Goal: Task Accomplishment & Management: Complete application form

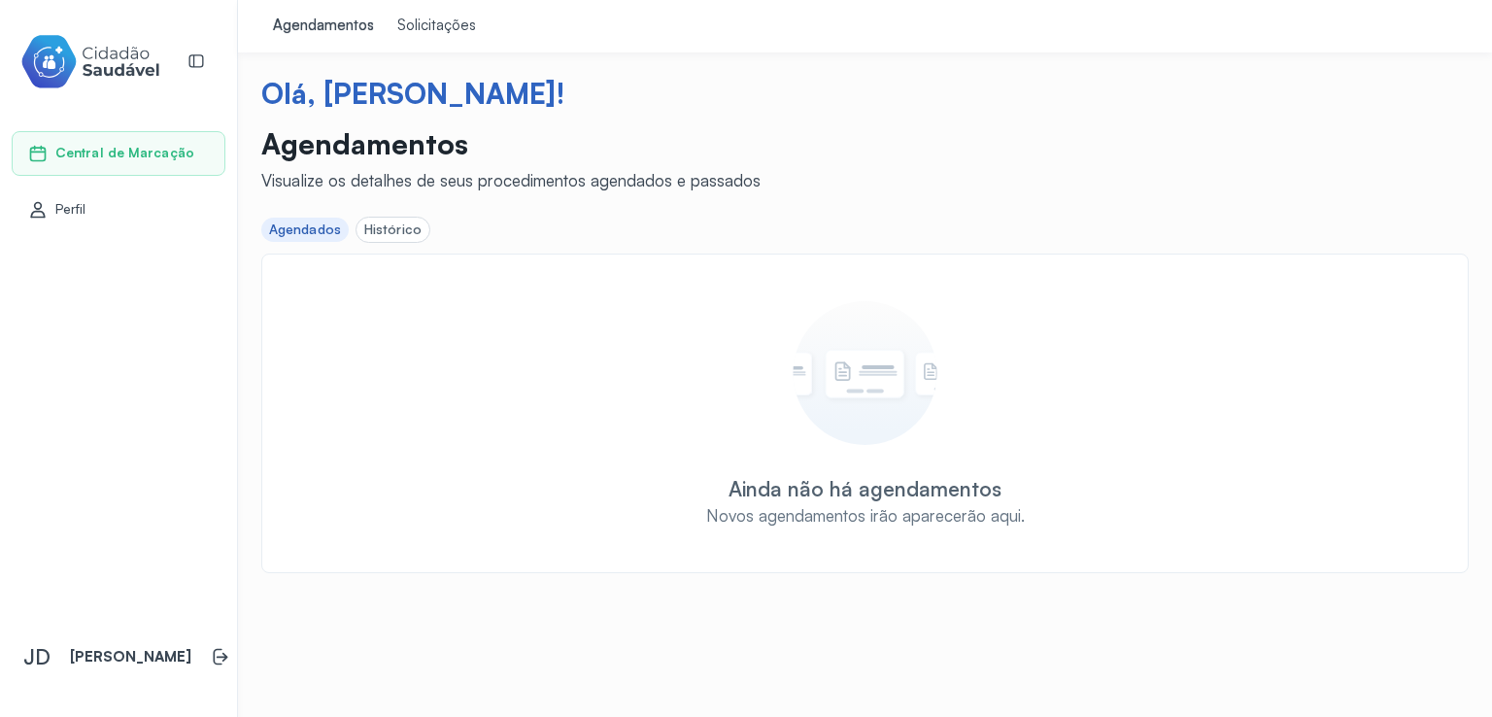
click at [446, 23] on div "Solicitações" at bounding box center [436, 26] width 79 height 19
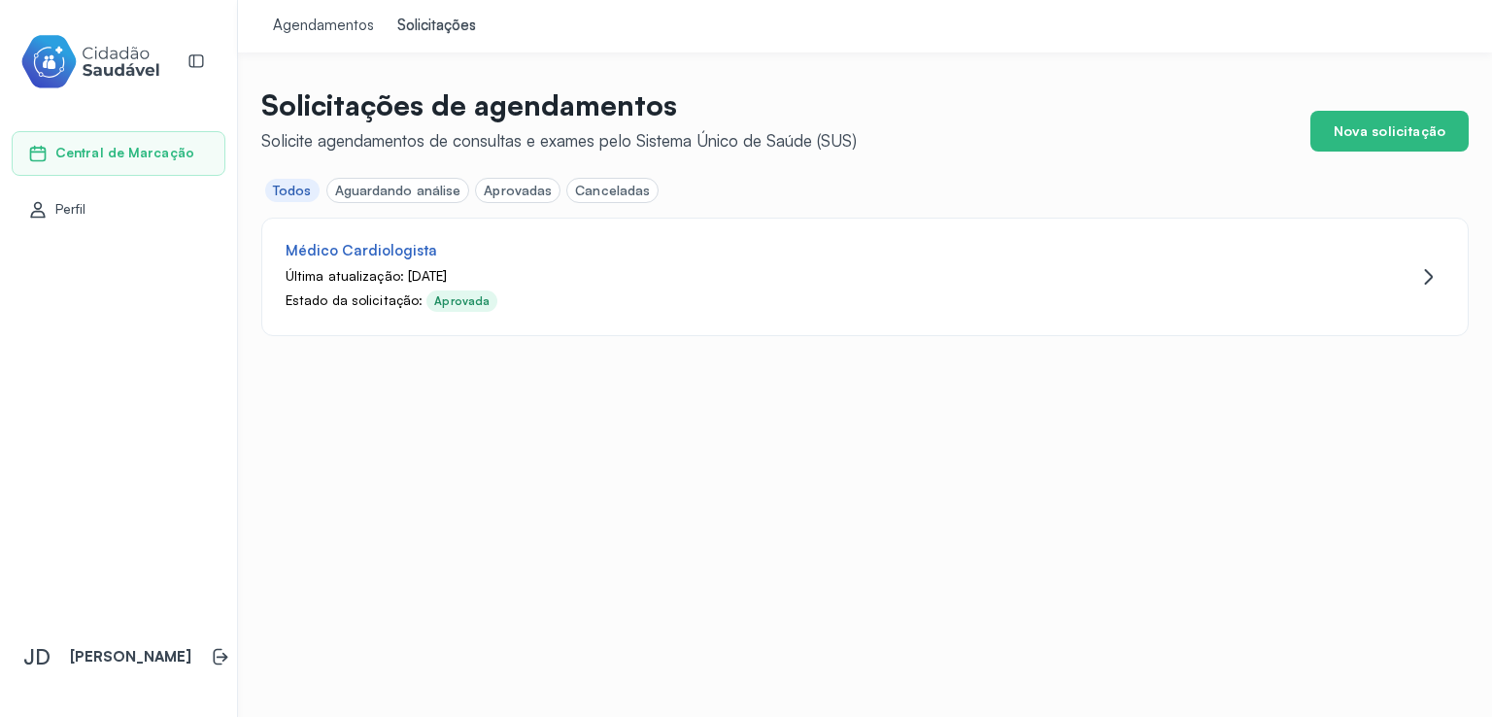
click at [589, 460] on div "Agendamentos Solicitações Solicitações de agendamentos Solicite agendamentos de…" at bounding box center [865, 358] width 1254 height 717
click at [668, 363] on div "Agendamentos Solicitações Solicitações de agendamentos Solicite agendamentos de…" at bounding box center [865, 358] width 1254 height 717
click at [1411, 141] on button "Nova solicitação" at bounding box center [1389, 131] width 158 height 41
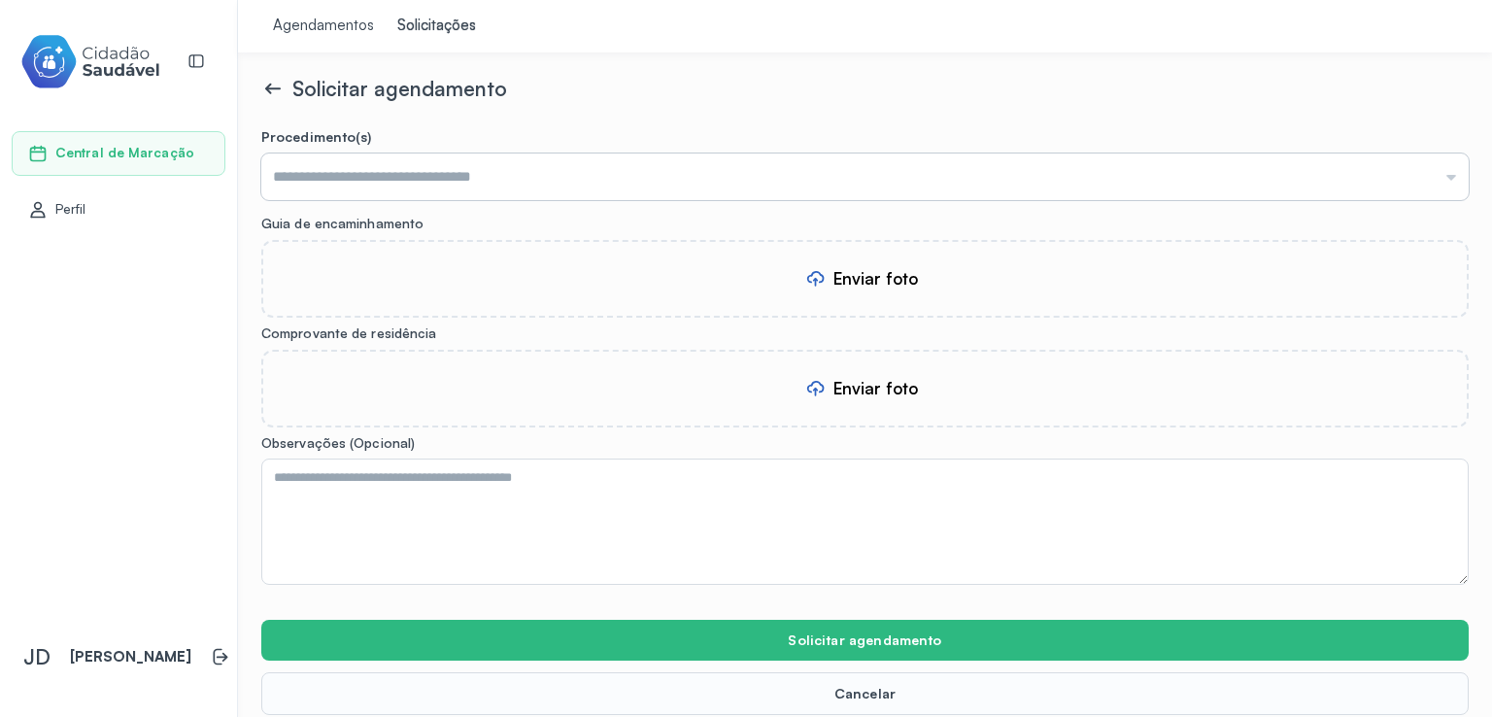
click at [494, 181] on input "text" at bounding box center [864, 176] width 1207 height 47
type input "**********"
click at [383, 227] on form "**********" at bounding box center [864, 421] width 1207 height 587
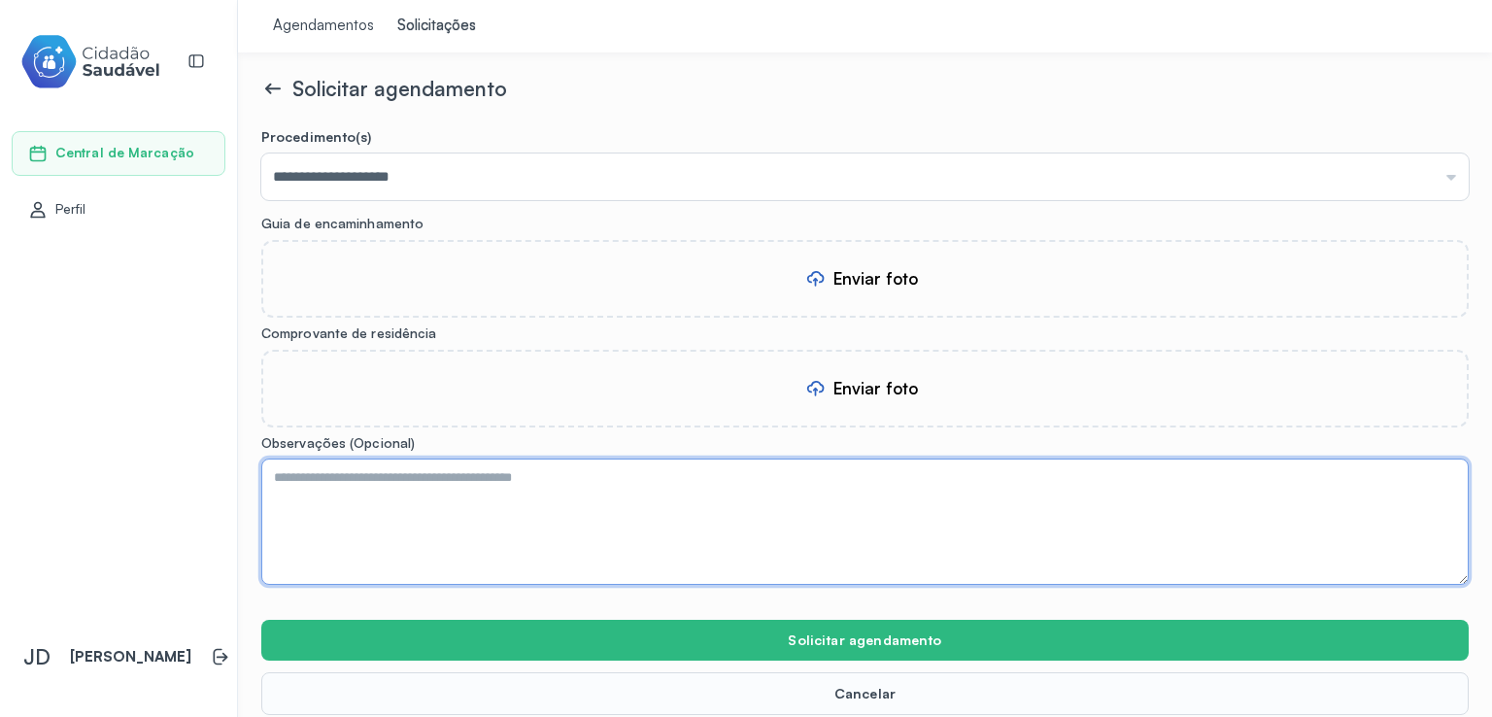
click at [485, 523] on textarea at bounding box center [864, 521] width 1207 height 126
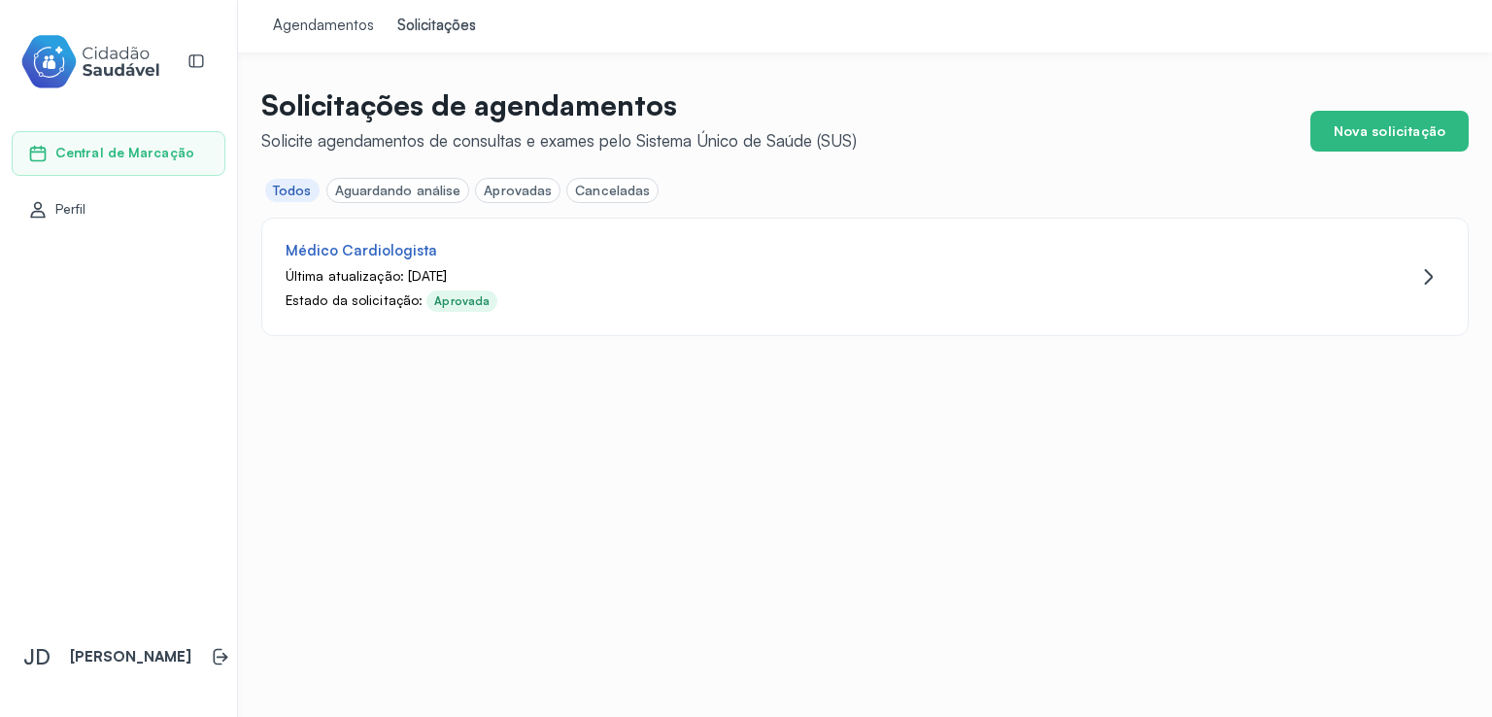
click at [869, 413] on div "Agendamentos Solicitações Solicitações de agendamentos Solicite agendamentos de…" at bounding box center [865, 358] width 1254 height 717
click at [411, 193] on div "Aguardando análise" at bounding box center [398, 191] width 126 height 17
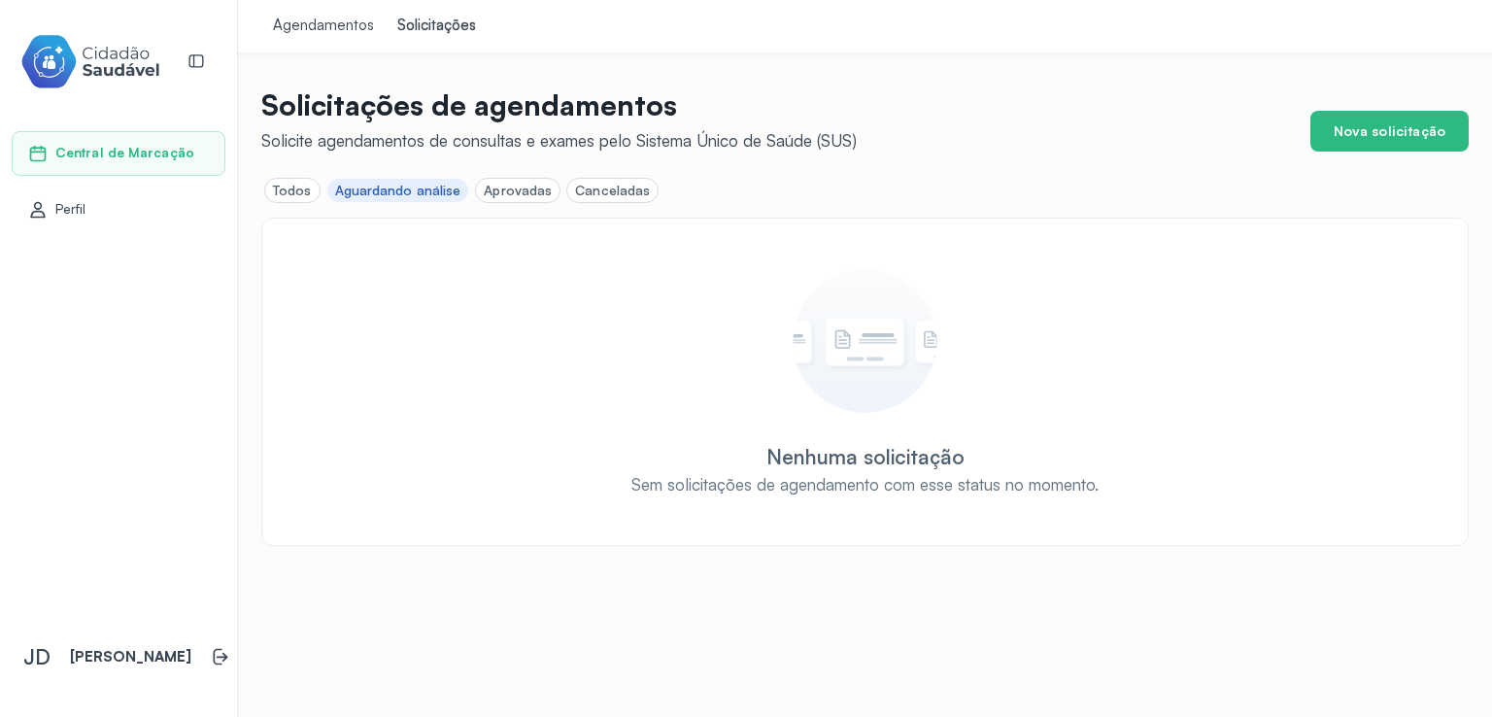
click at [532, 187] on div "Aprovadas" at bounding box center [518, 191] width 68 height 17
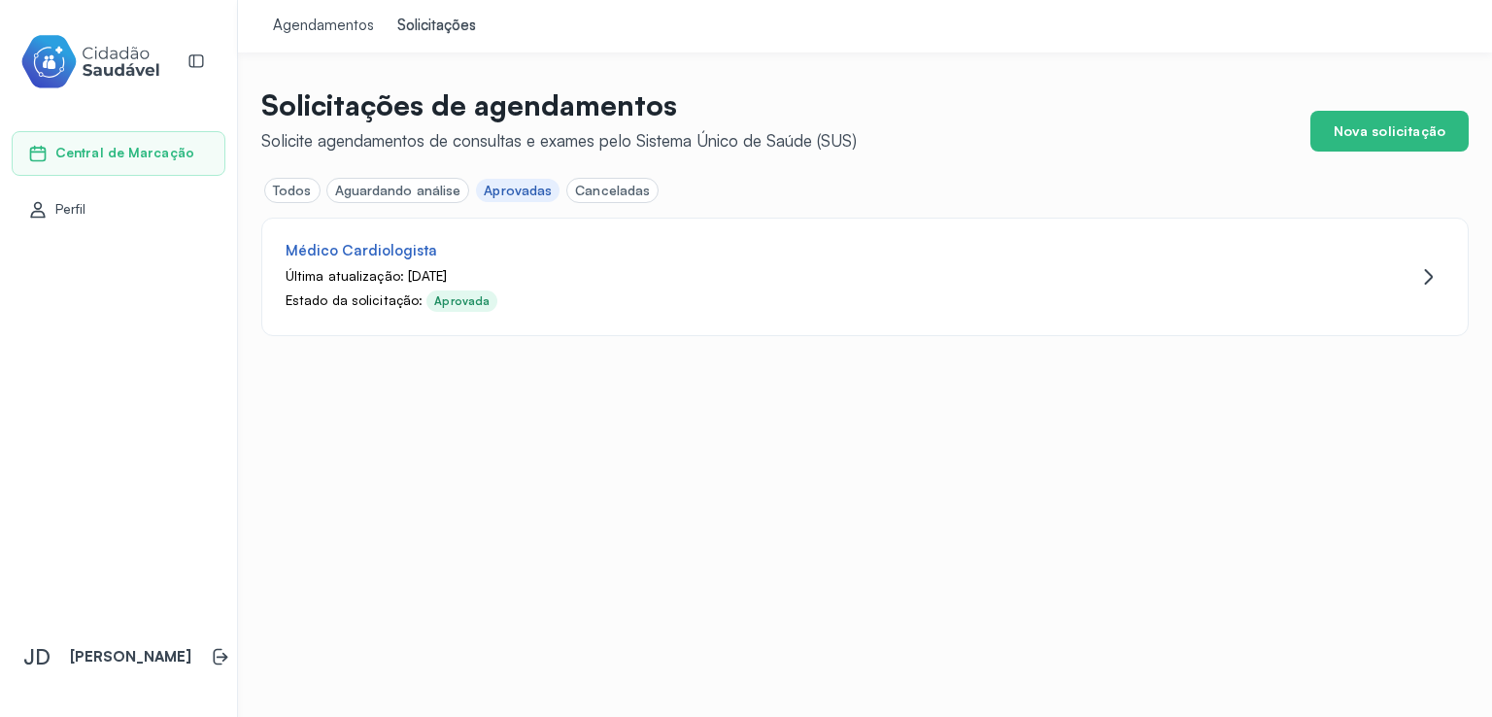
click at [609, 193] on div "Canceladas" at bounding box center [612, 191] width 75 height 17
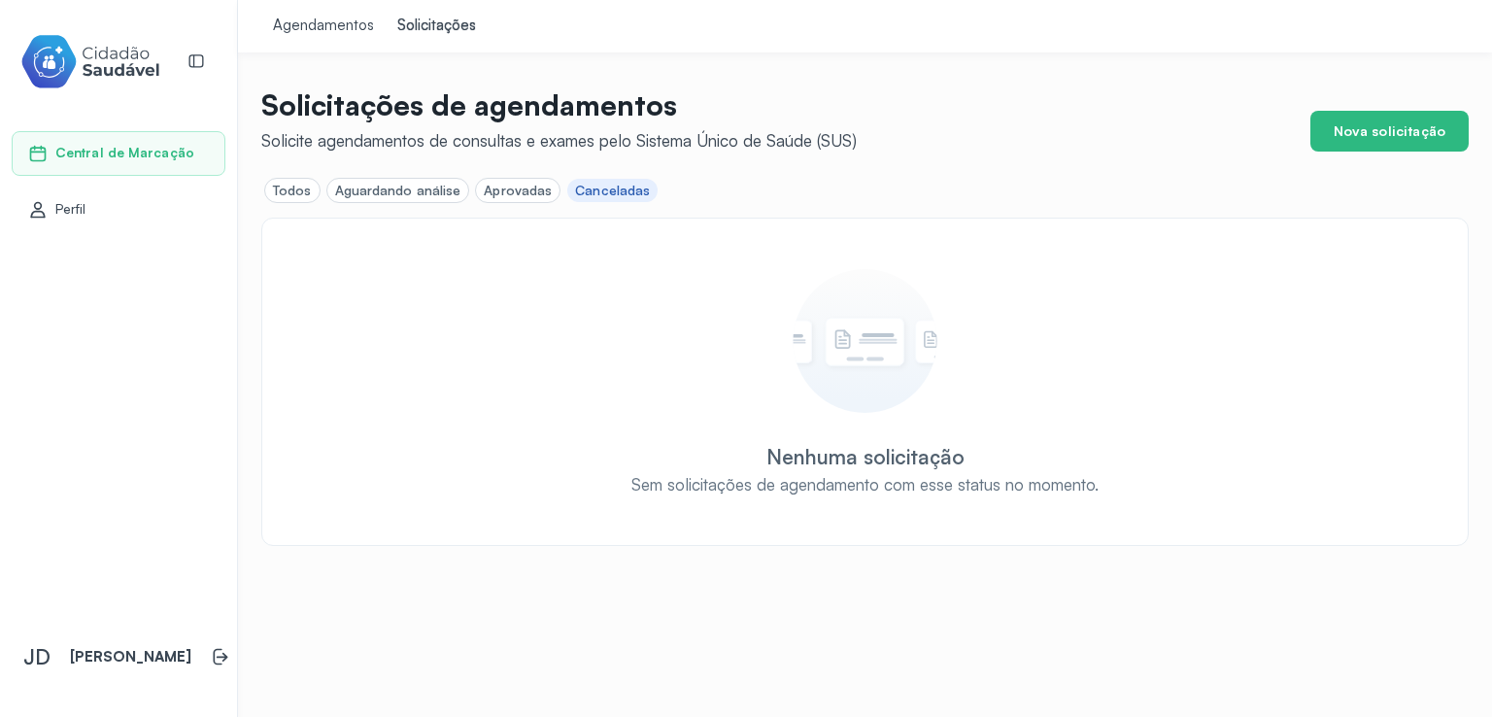
click at [293, 183] on div "Todos" at bounding box center [292, 191] width 39 height 17
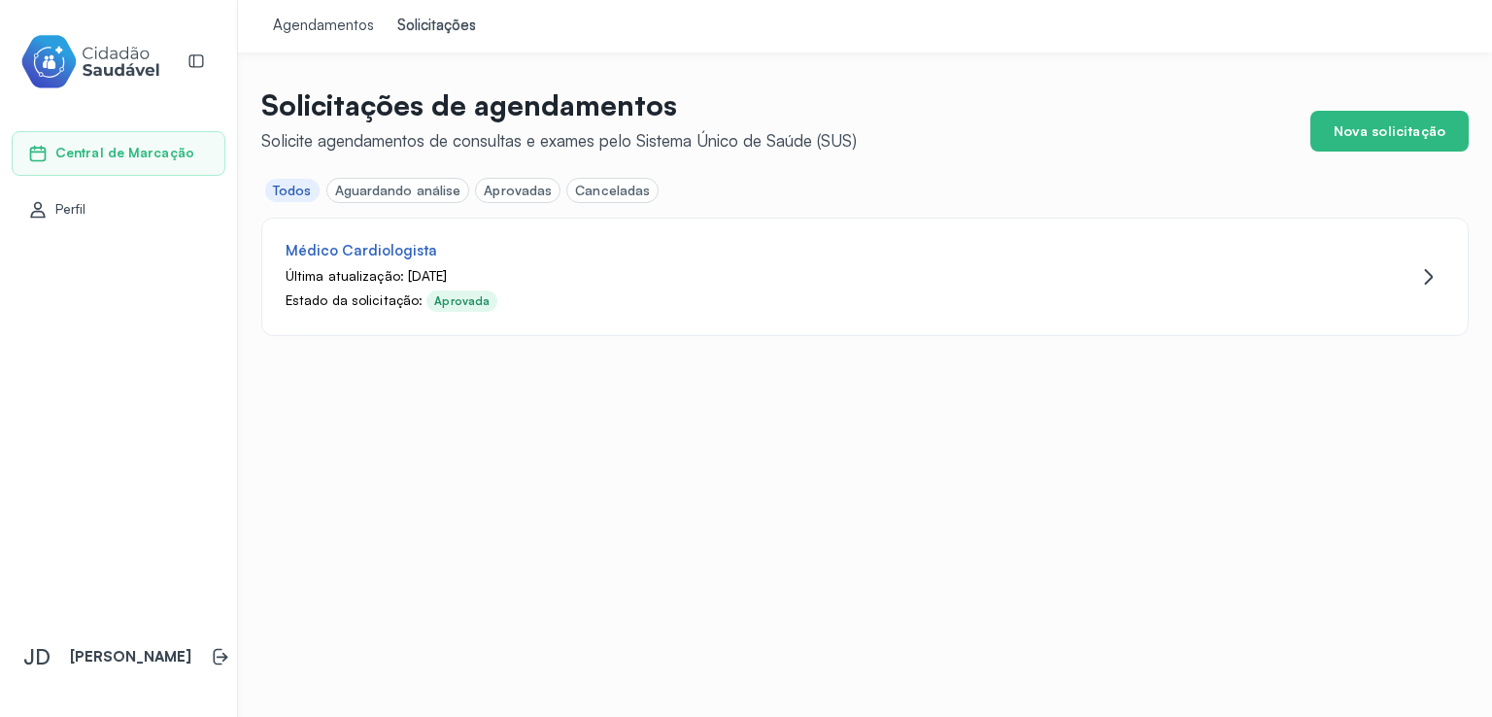
click at [343, 24] on div "Agendamentos" at bounding box center [323, 26] width 101 height 19
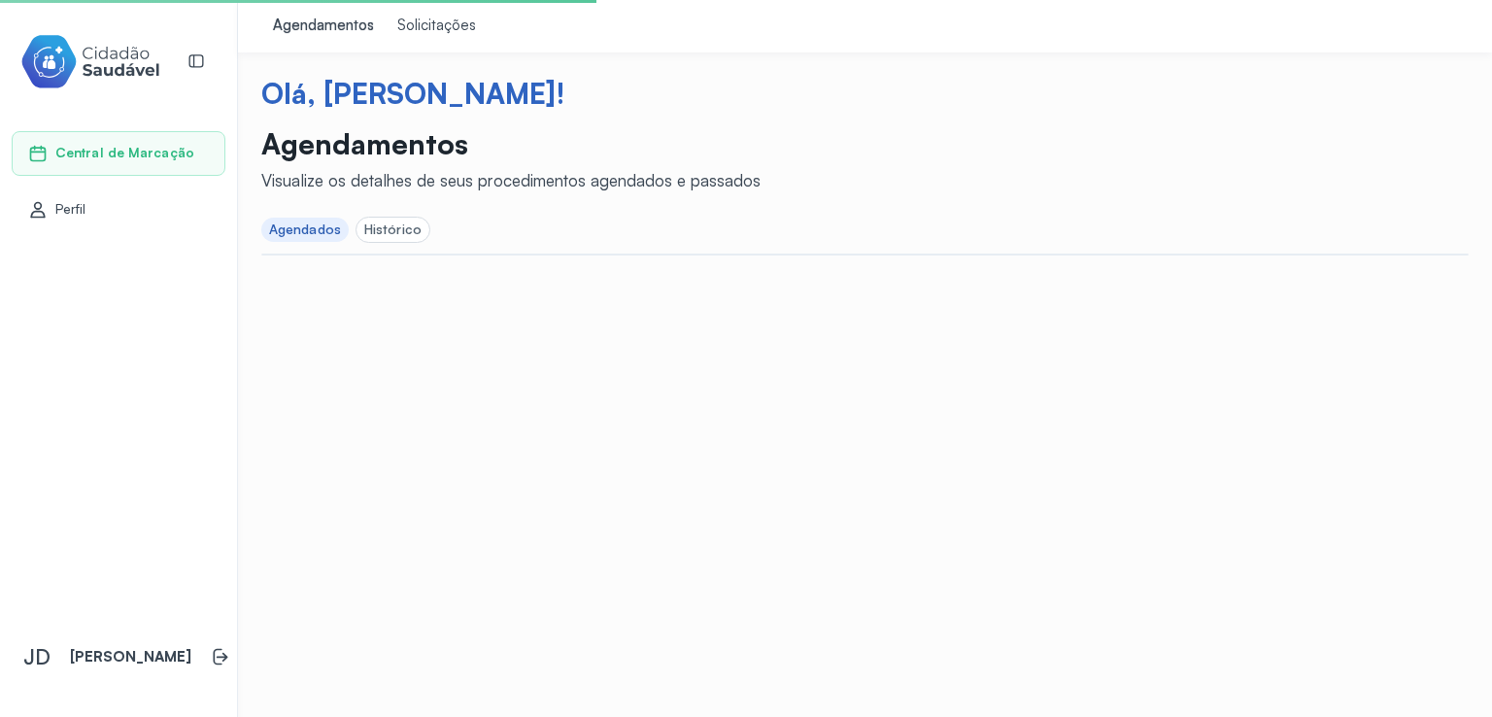
click at [307, 233] on div "Agendados" at bounding box center [305, 229] width 72 height 17
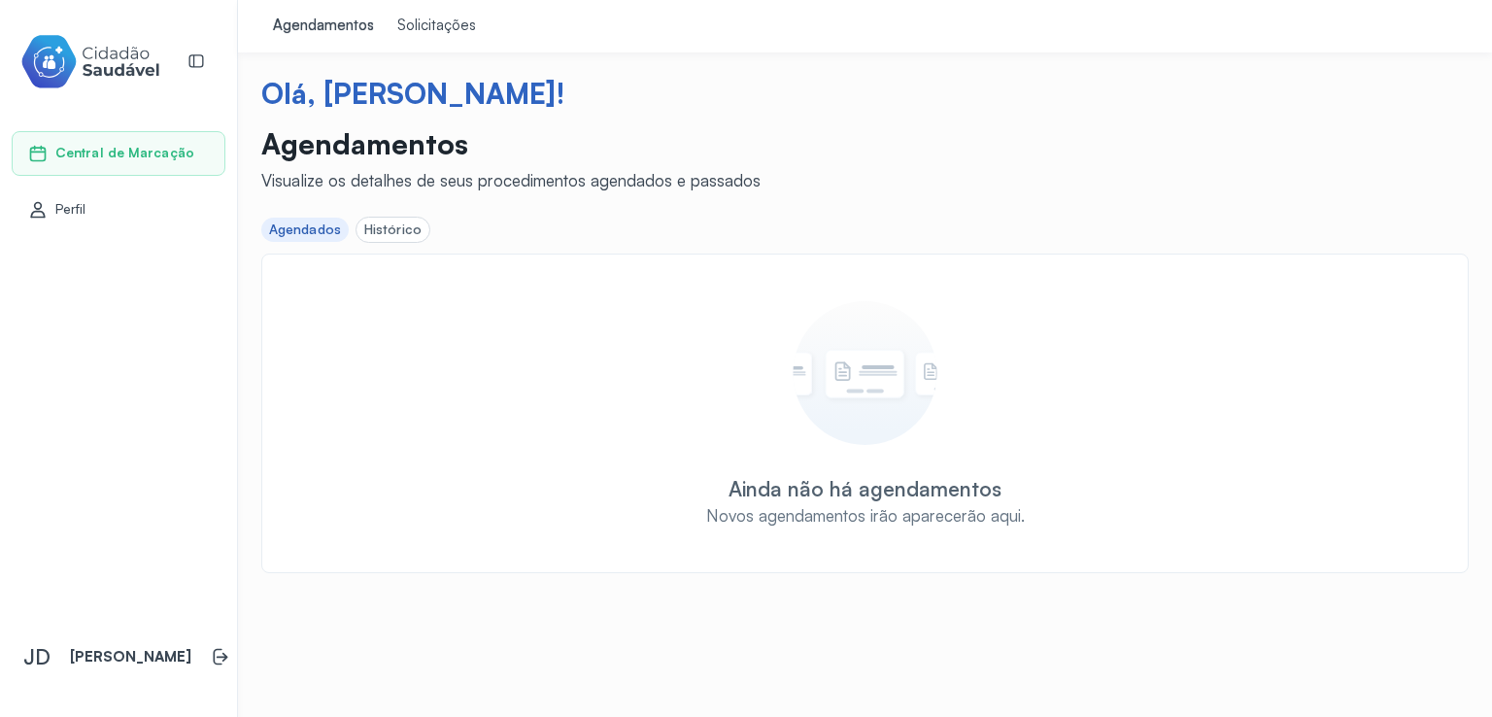
click at [659, 325] on div "Ainda não há agendamentos Novos agendamentos irão aparecerão aqui." at bounding box center [865, 413] width 1166 height 225
click at [302, 226] on div "Agendados" at bounding box center [305, 229] width 72 height 17
click at [408, 234] on div "Histórico" at bounding box center [392, 229] width 57 height 17
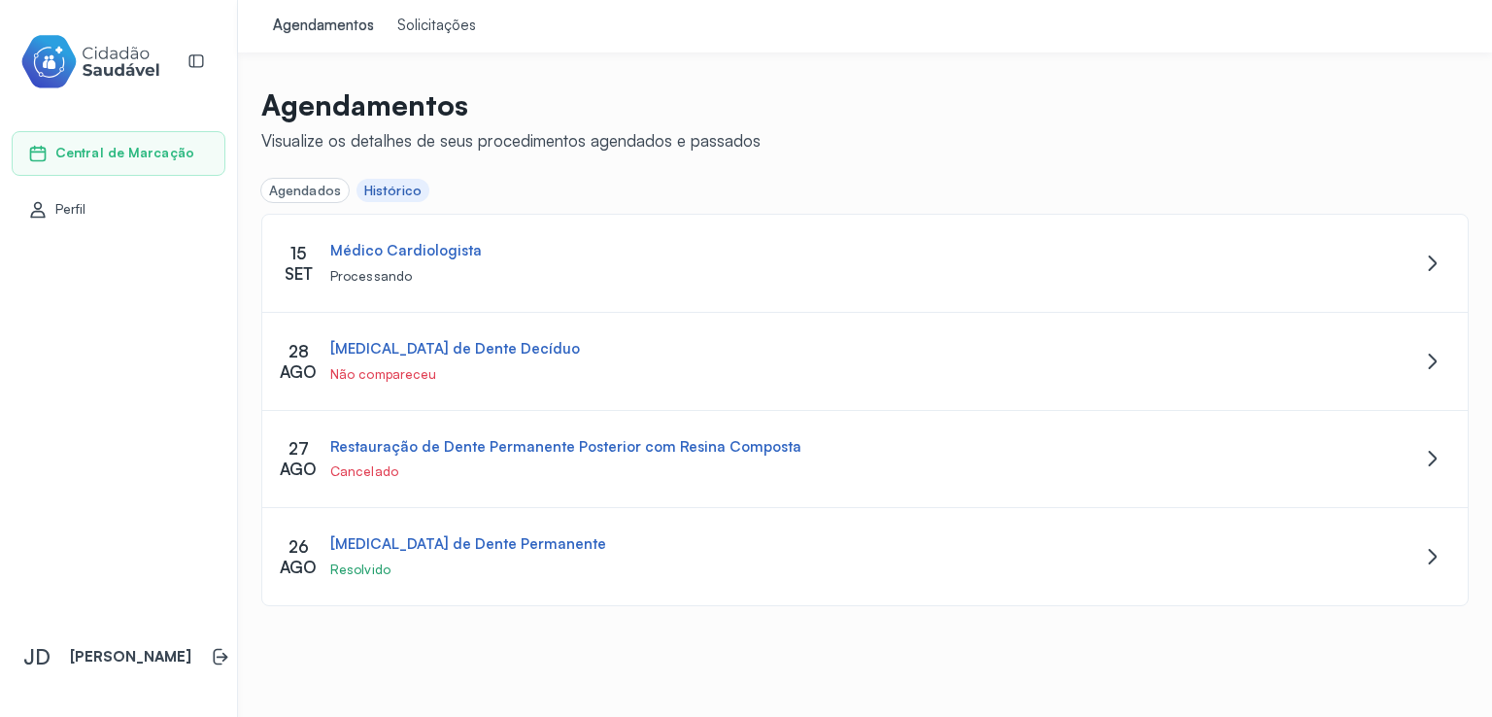
click at [431, 28] on div "Solicitações" at bounding box center [436, 26] width 79 height 19
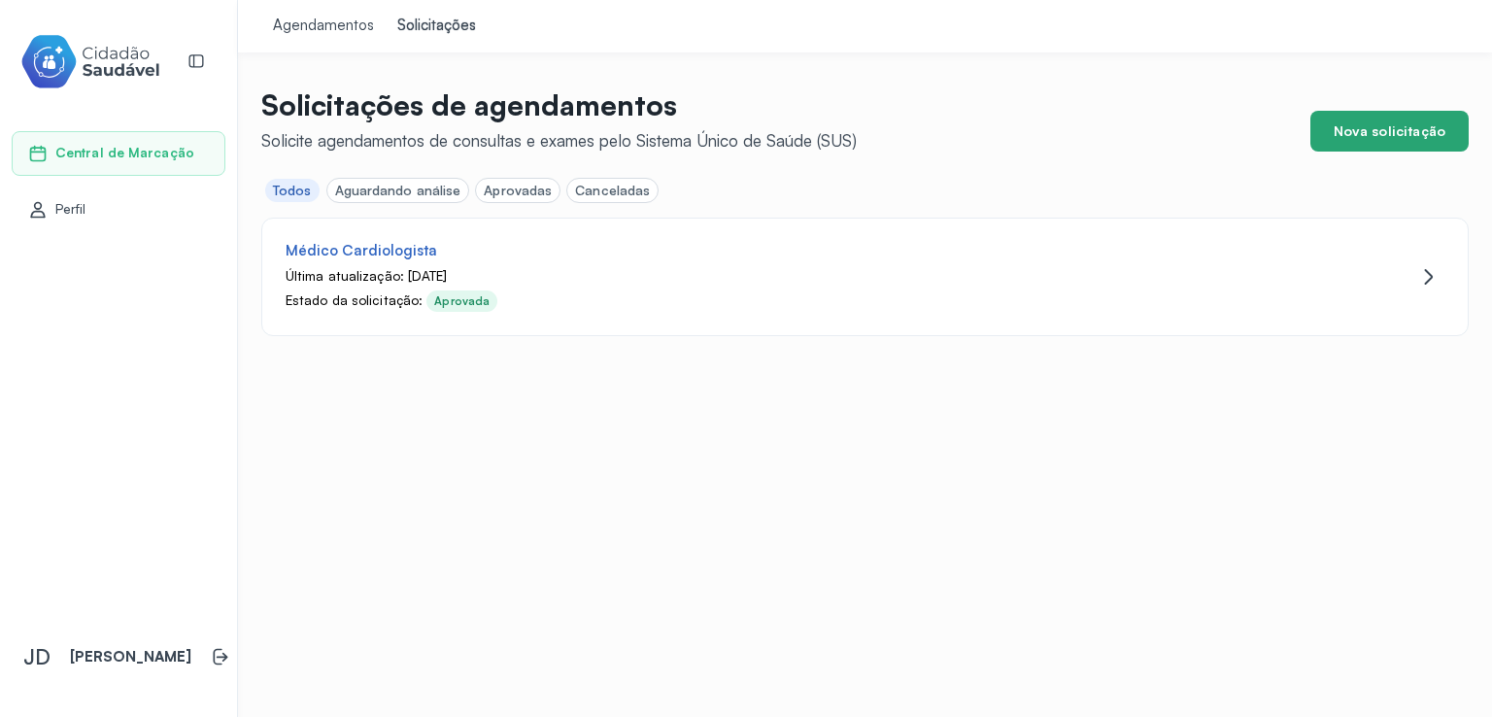
click at [1414, 124] on button "Nova solicitação" at bounding box center [1389, 131] width 158 height 41
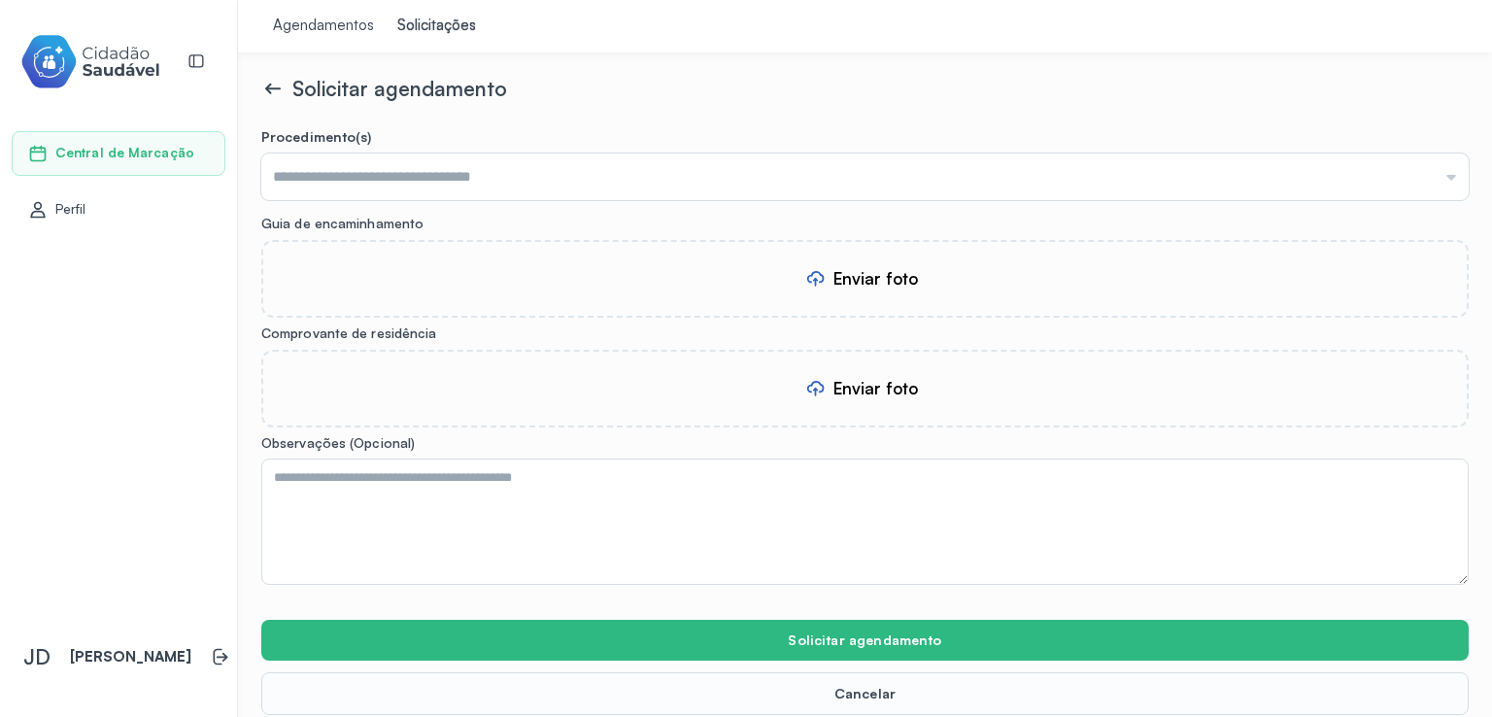
click at [280, 90] on icon at bounding box center [272, 88] width 23 height 23
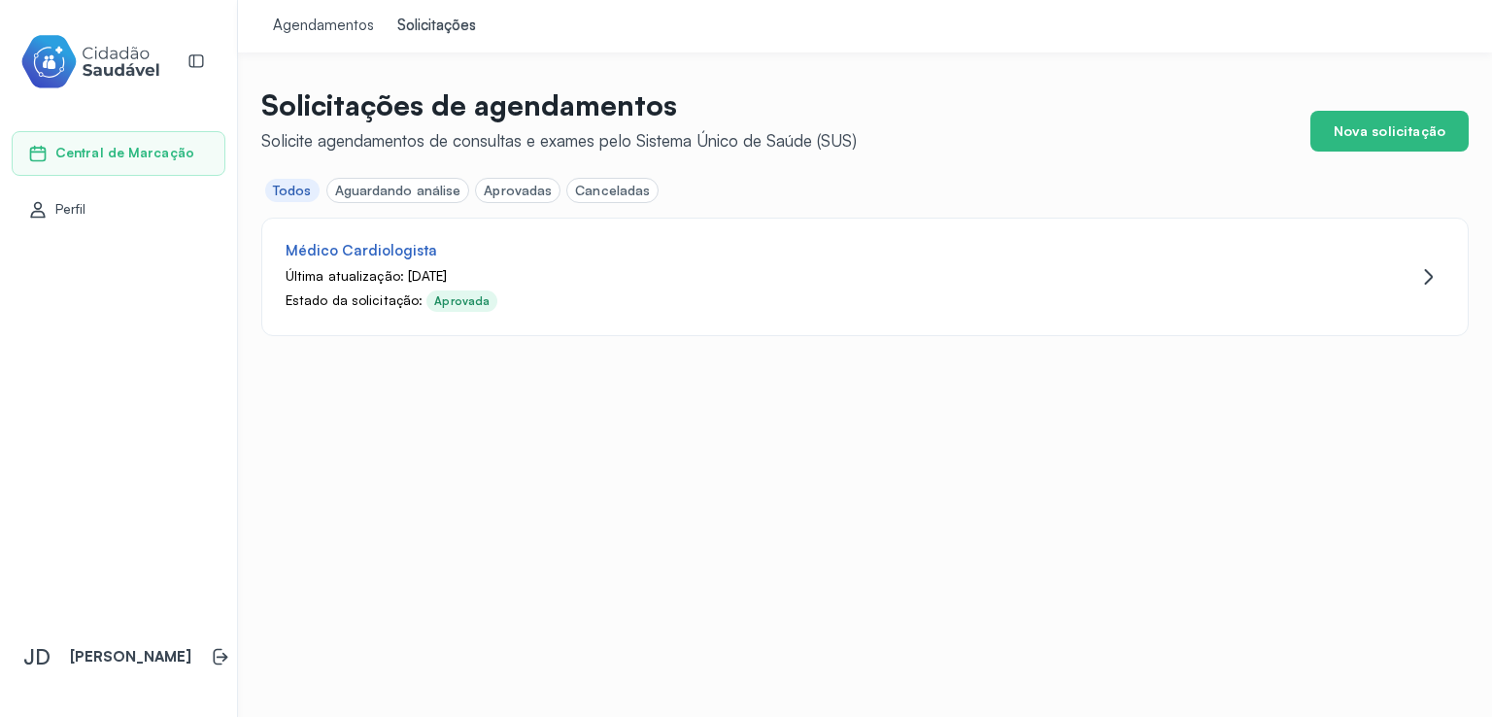
click at [738, 488] on div "Agendamentos Solicitações Solicitações de agendamentos Solicite agendamentos de…" at bounding box center [865, 358] width 1254 height 717
click at [1379, 133] on button "Nova solicitação" at bounding box center [1389, 131] width 158 height 41
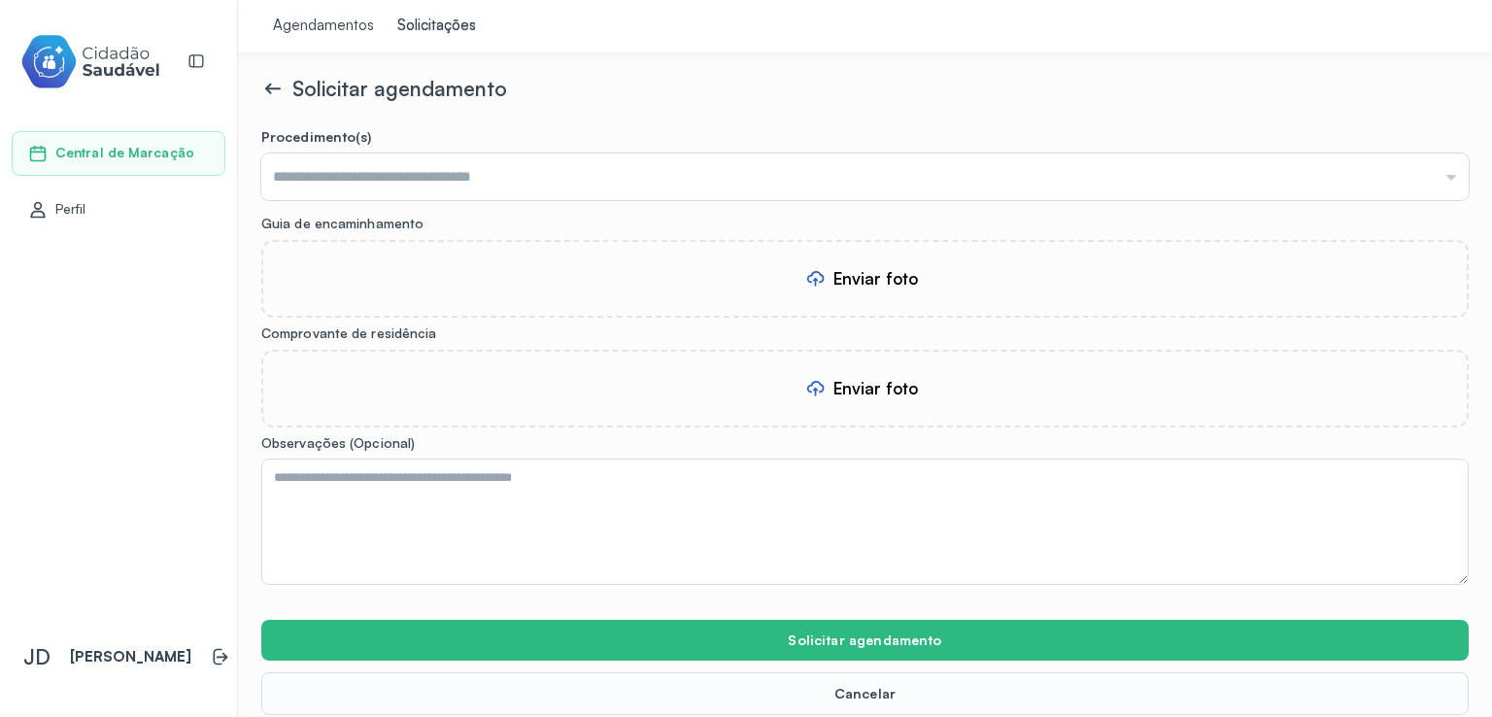
scroll to position [17, 0]
